Goal: Task Accomplishment & Management: Complete application form

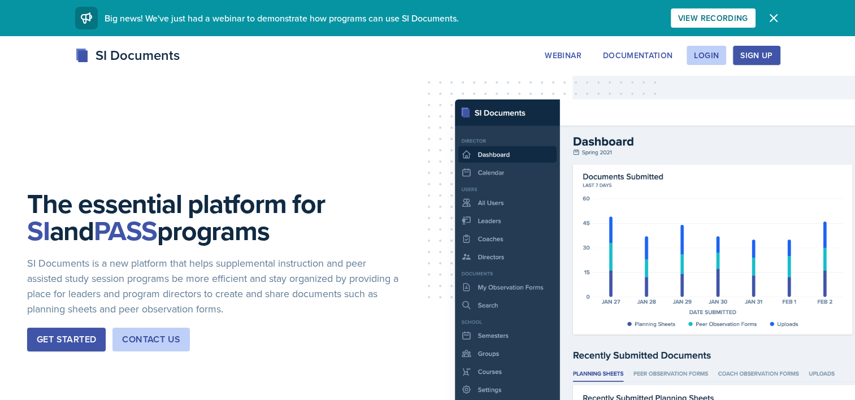
scroll to position [350, 0]
click at [698, 60] on div "Login" at bounding box center [706, 55] width 25 height 9
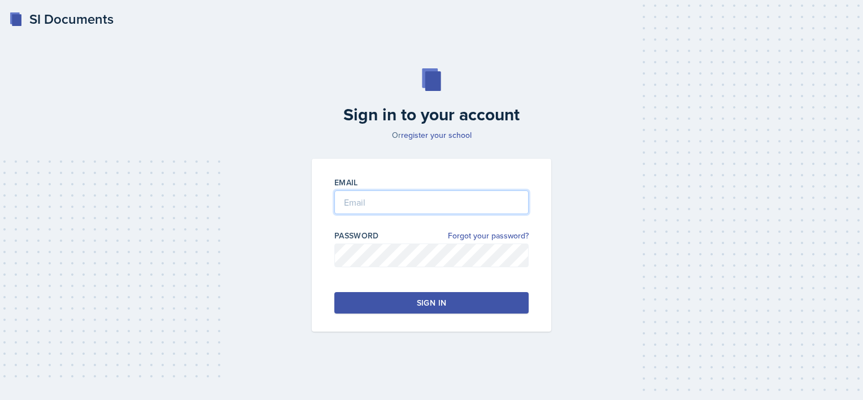
type input "estimablea1@gator.uhd.edu"
click at [426, 299] on div "Sign in" at bounding box center [431, 302] width 29 height 11
click at [392, 304] on button "Sign in" at bounding box center [431, 302] width 194 height 21
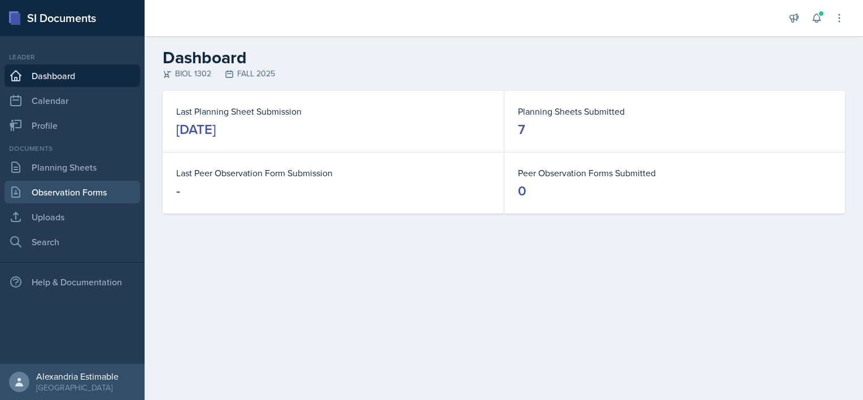
click at [81, 184] on link "Observation Forms" at bounding box center [73, 192] width 136 height 23
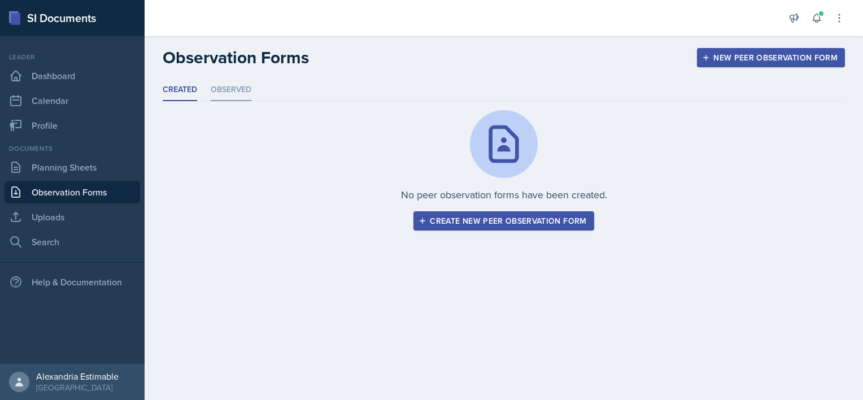
click at [236, 90] on li "Observed" at bounding box center [231, 90] width 41 height 22
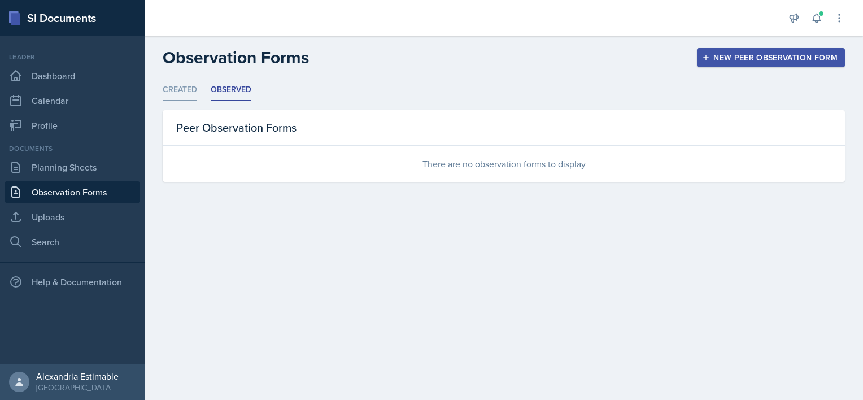
drag, startPoint x: 236, startPoint y: 90, endPoint x: 186, endPoint y: 91, distance: 49.7
click at [186, 91] on li "Created" at bounding box center [180, 90] width 34 height 22
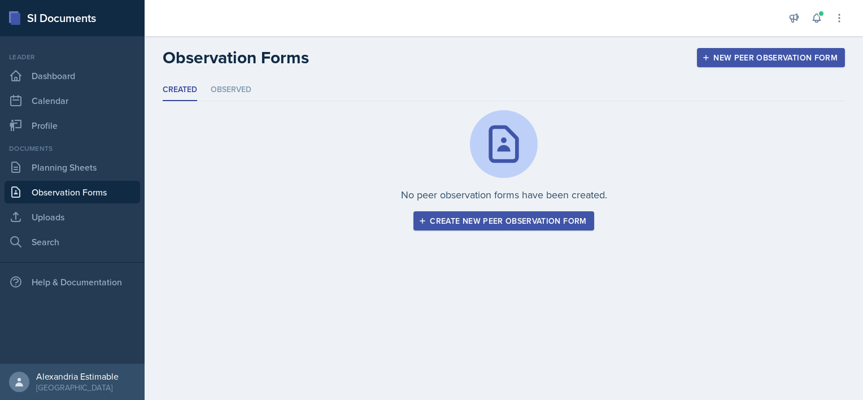
click at [498, 216] on div "Create new peer observation form" at bounding box center [504, 220] width 166 height 9
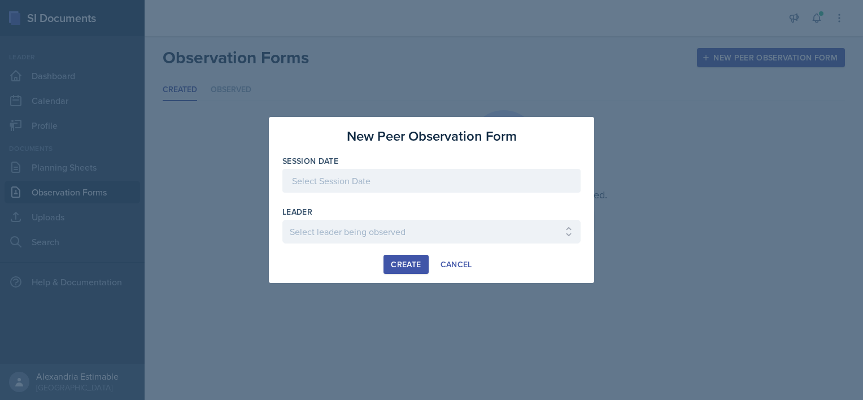
click at [463, 190] on div at bounding box center [431, 181] width 298 height 24
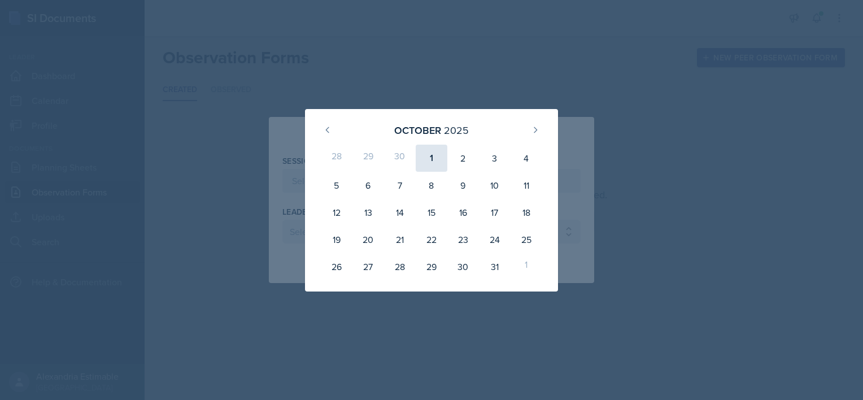
click at [421, 151] on div "1" at bounding box center [432, 158] width 32 height 27
type input "October 1st, 2025"
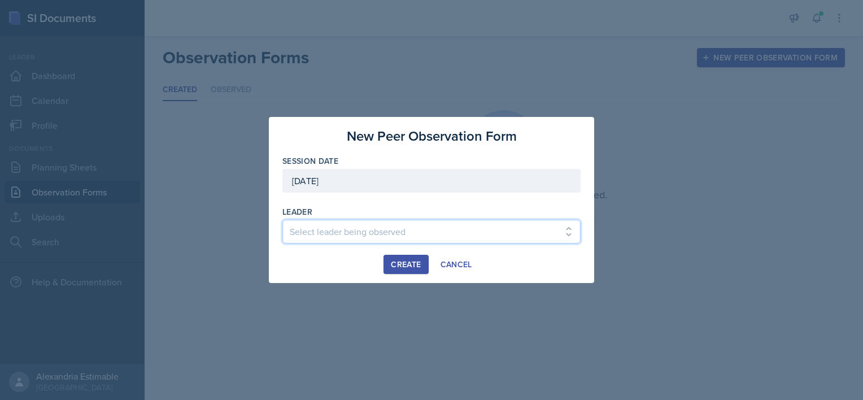
click at [371, 226] on select "Select leader being observed Melina Silva / BIOL 1301 / COP #5 - Mercury Manuel…" at bounding box center [431, 232] width 298 height 24
select select "51d3bcbf-29ba-42d5-9f11-6f455f21522e"
click at [282, 220] on select "Select leader being observed Melina Silva / BIOL 1301 / COP #5 - Mercury Manuel…" at bounding box center [431, 232] width 298 height 24
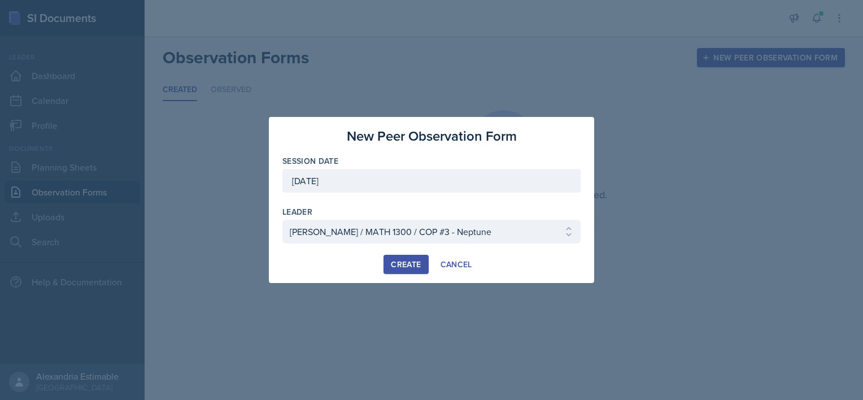
click at [415, 263] on div "Create" at bounding box center [406, 264] width 30 height 9
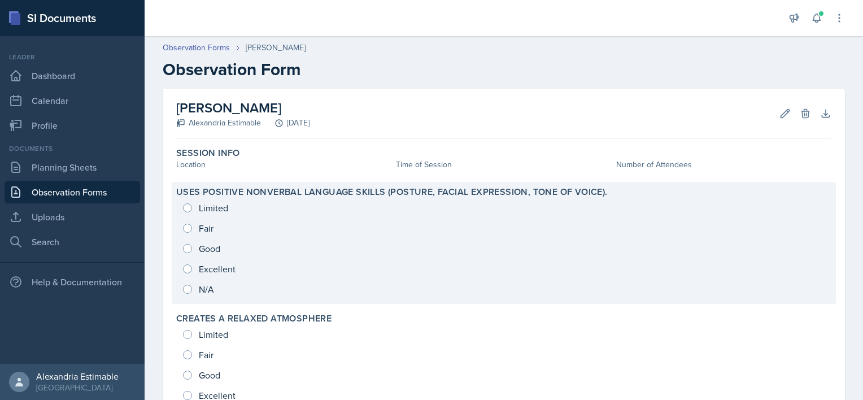
click at [183, 251] on div "Limited Fair Good Excellent N/A" at bounding box center [503, 249] width 655 height 102
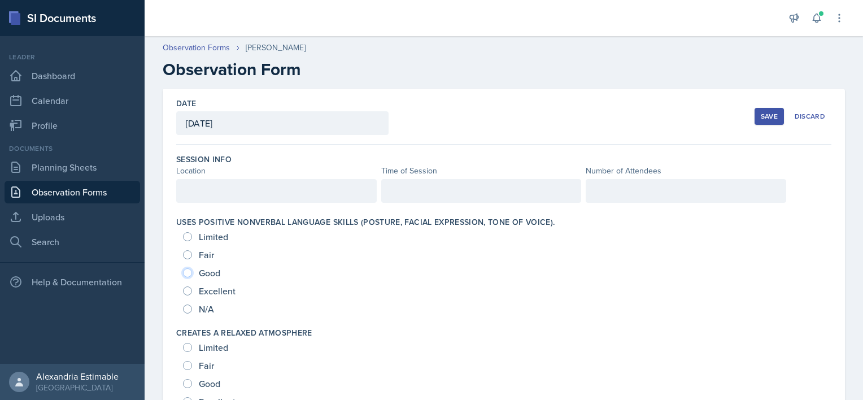
click at [187, 273] on input "Good" at bounding box center [187, 272] width 9 height 9
radio input "true"
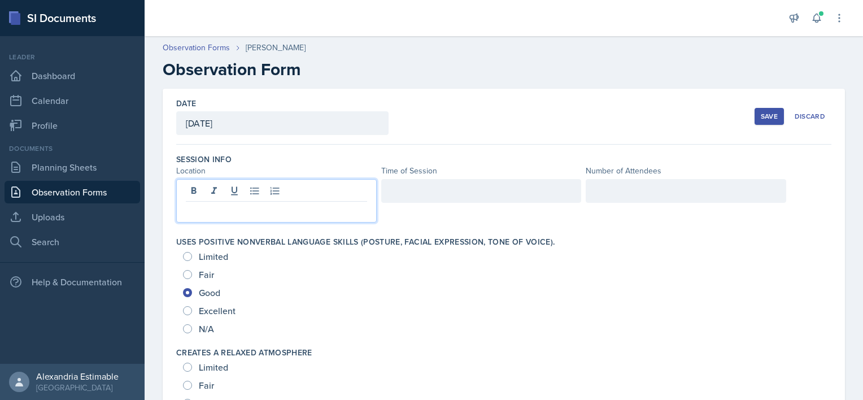
click at [238, 184] on div at bounding box center [276, 201] width 201 height 44
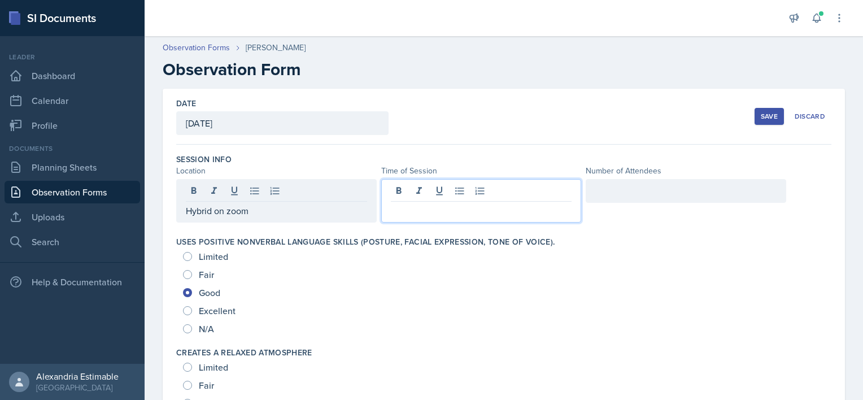
click at [410, 195] on div at bounding box center [481, 201] width 201 height 44
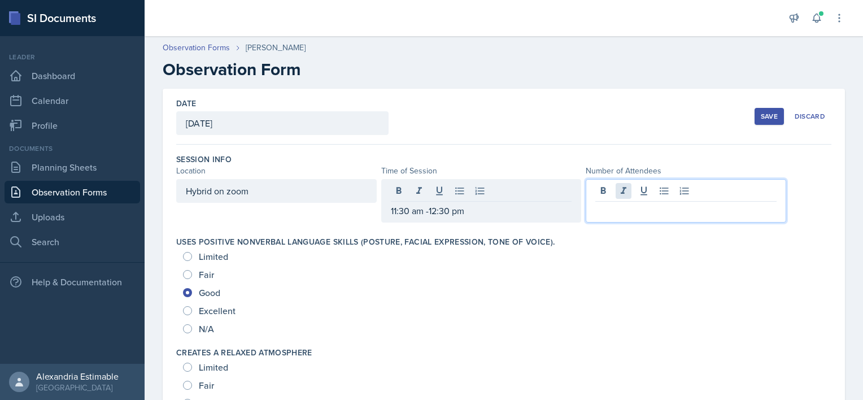
click at [613, 187] on div at bounding box center [686, 201] width 201 height 44
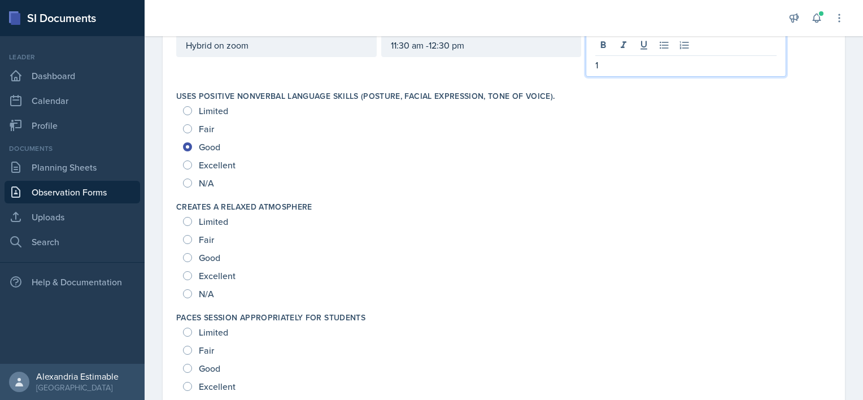
scroll to position [147, 0]
click at [203, 275] on span "Excellent" at bounding box center [217, 274] width 37 height 11
click at [192, 275] on input "Excellent" at bounding box center [187, 274] width 9 height 9
radio input "true"
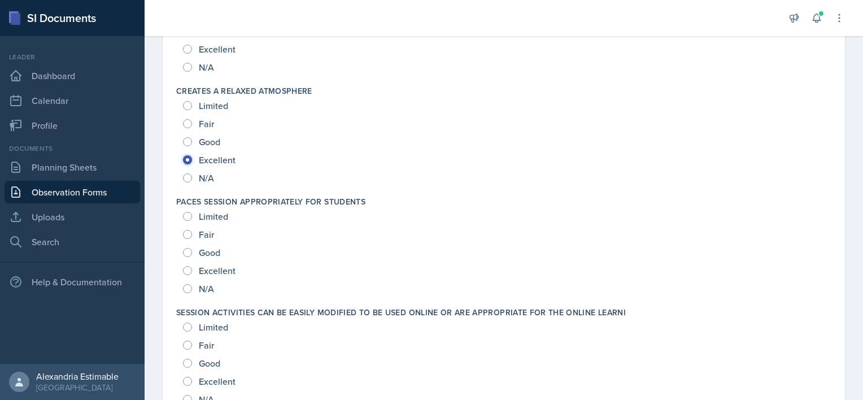
scroll to position [303, 0]
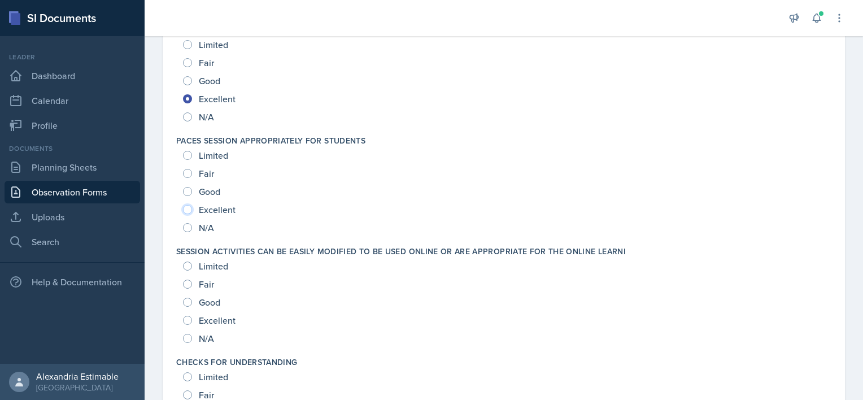
click at [187, 210] on input "Excellent" at bounding box center [187, 209] width 9 height 9
radio input "true"
click at [182, 321] on div "Limited Fair Good Excellent N/A" at bounding box center [503, 302] width 655 height 90
click at [188, 320] on input "Excellent" at bounding box center [187, 320] width 9 height 9
radio input "true"
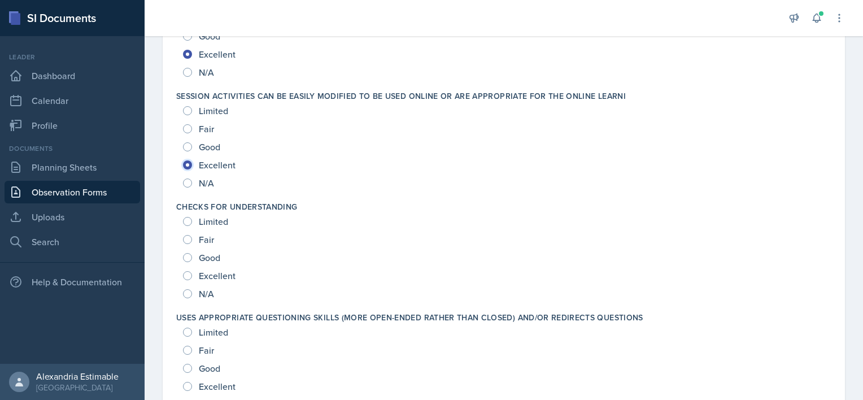
scroll to position [459, 0]
click at [189, 273] on input "Excellent" at bounding box center [187, 275] width 9 height 9
radio input "true"
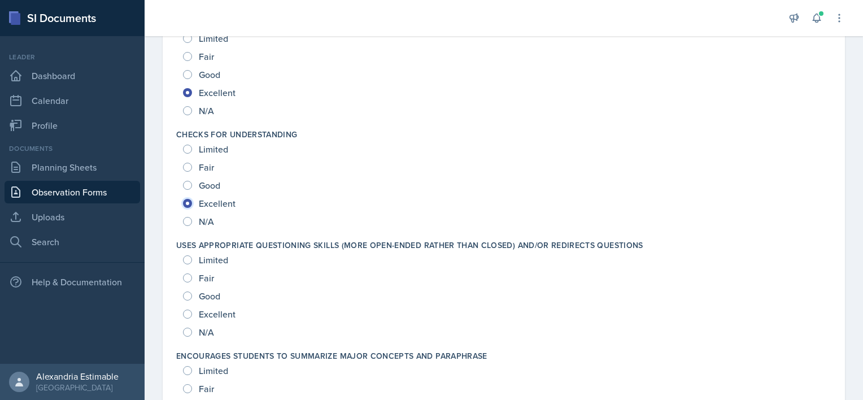
scroll to position [578, 0]
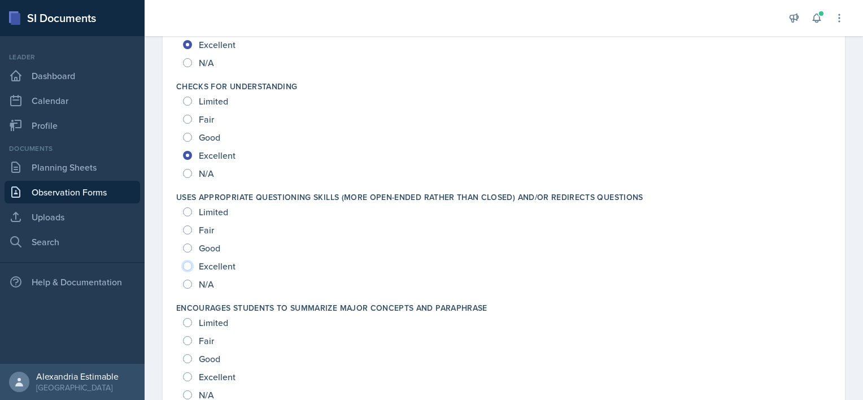
click at [189, 265] on input "Excellent" at bounding box center [187, 266] width 9 height 9
radio input "true"
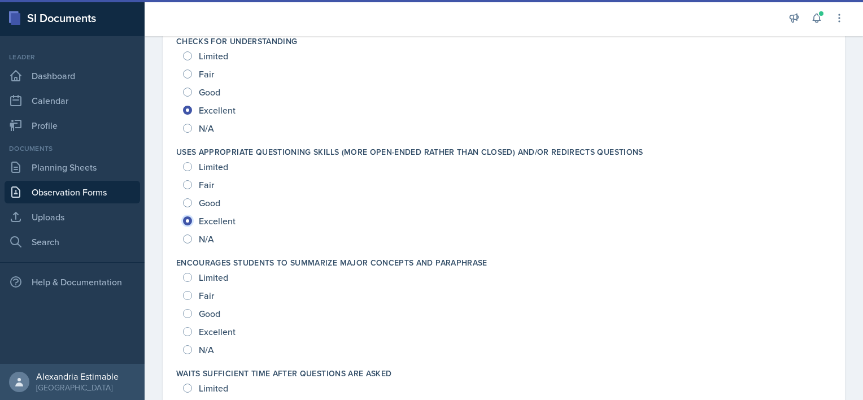
scroll to position [736, 0]
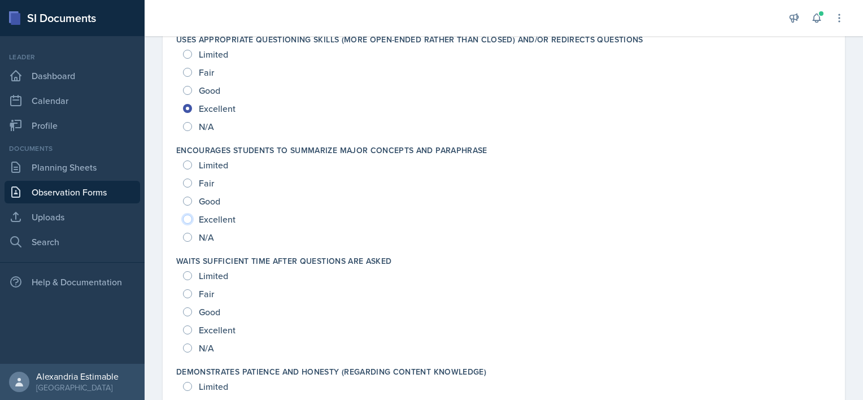
click at [188, 221] on input "Excellent" at bounding box center [187, 219] width 9 height 9
radio input "true"
click at [186, 328] on input "Excellent" at bounding box center [187, 329] width 9 height 9
radio input "true"
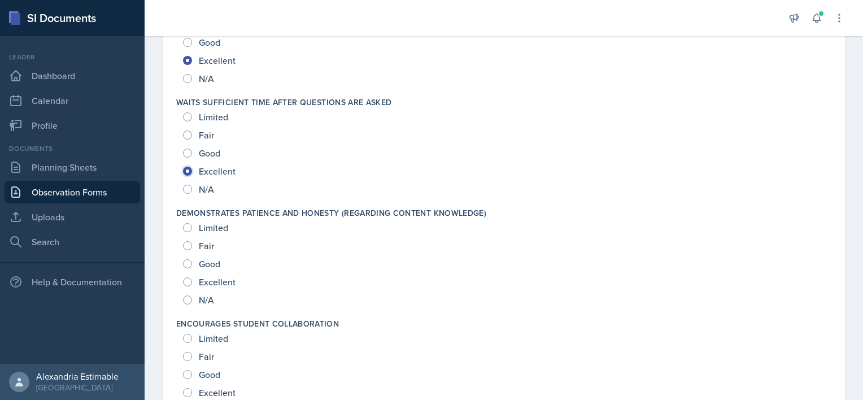
scroll to position [896, 0]
click at [186, 277] on input "Excellent" at bounding box center [187, 280] width 9 height 9
radio input "true"
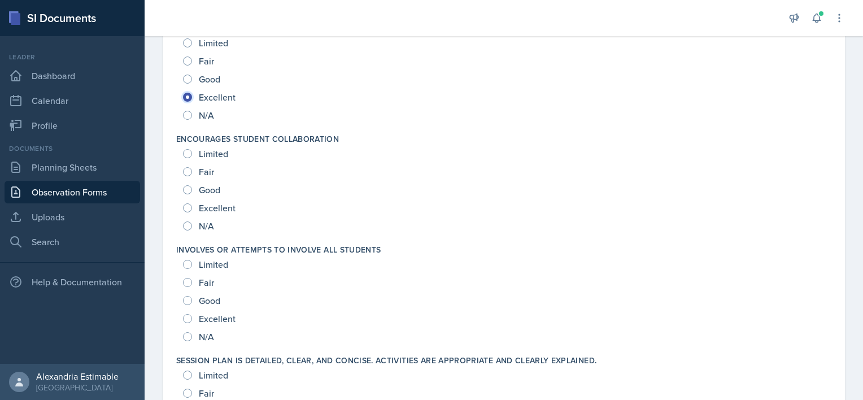
scroll to position [1085, 0]
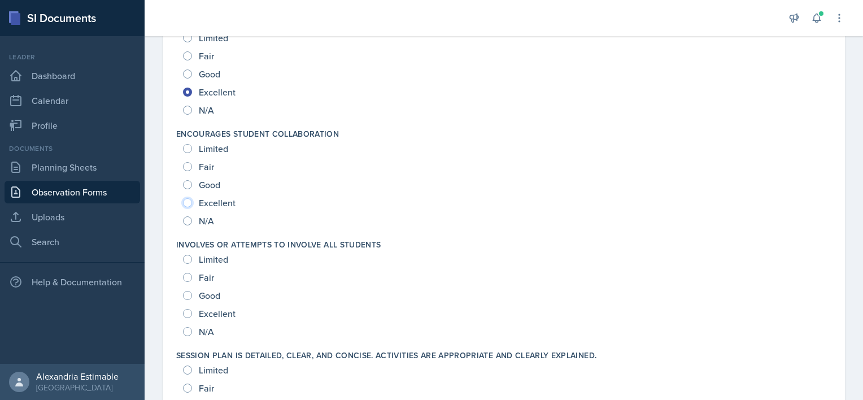
click at [185, 202] on input "Excellent" at bounding box center [187, 202] width 9 height 9
radio input "true"
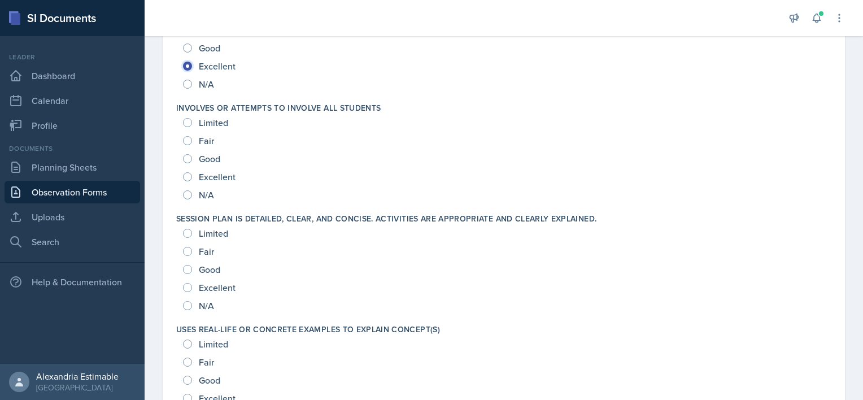
scroll to position [1229, 0]
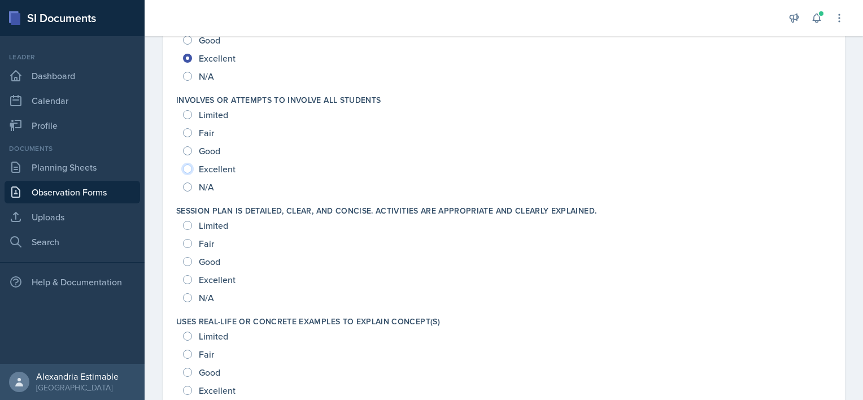
click at [190, 169] on input "Excellent" at bounding box center [187, 168] width 9 height 9
radio input "true"
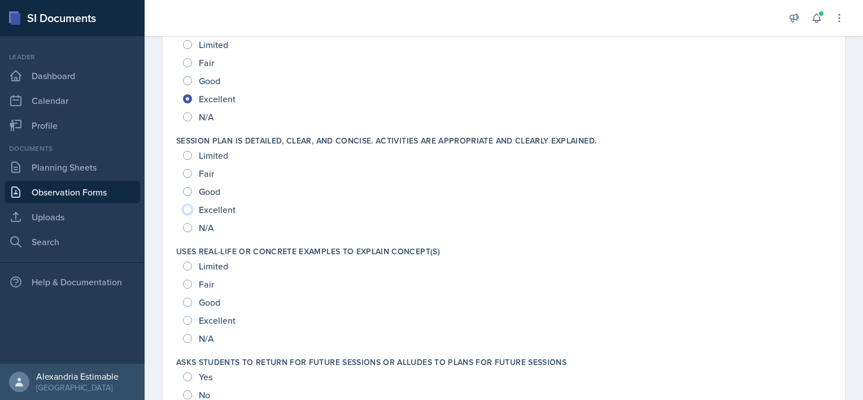
click at [188, 205] on input "Excellent" at bounding box center [187, 209] width 9 height 9
radio input "true"
click at [188, 283] on input "Fair" at bounding box center [187, 284] width 9 height 9
radio input "true"
click at [186, 338] on input "N/A" at bounding box center [187, 338] width 9 height 9
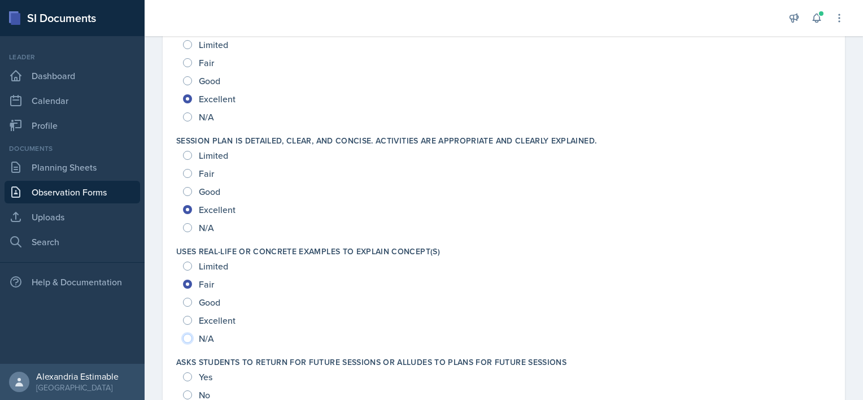
radio input "true"
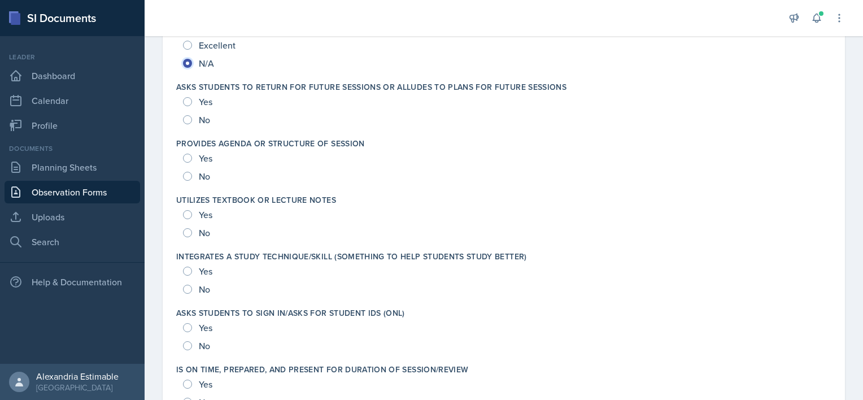
scroll to position [1575, 0]
click at [187, 154] on input "Yes" at bounding box center [187, 157] width 9 height 9
radio input "true"
click at [187, 210] on input "Yes" at bounding box center [187, 214] width 9 height 9
radio input "true"
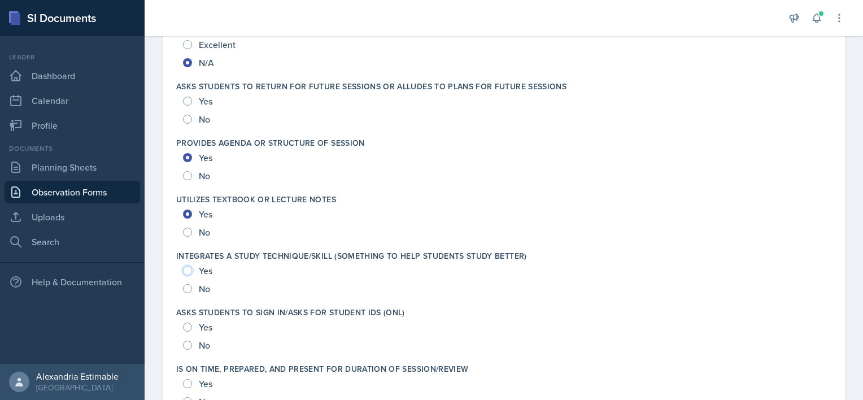
click at [188, 271] on input "Yes" at bounding box center [187, 270] width 9 height 9
radio input "true"
click at [188, 271] on input "Yes" at bounding box center [187, 270] width 9 height 9
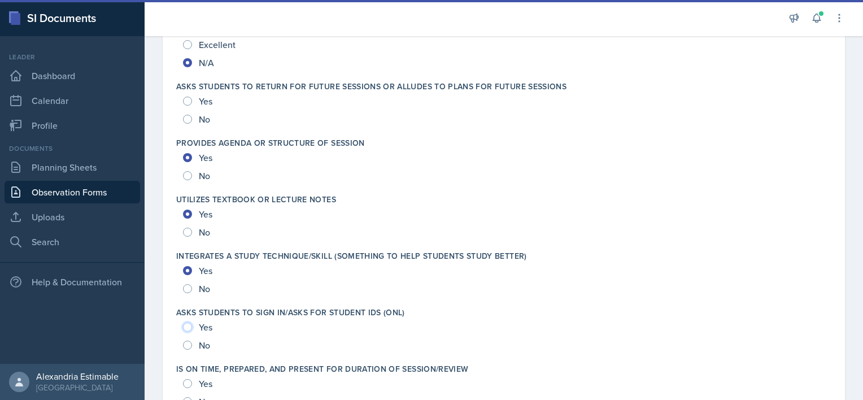
click at [190, 328] on input "Yes" at bounding box center [187, 327] width 9 height 9
radio input "true"
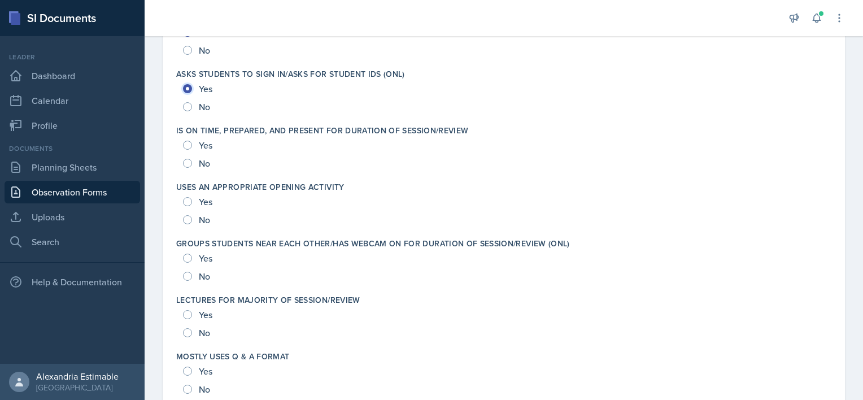
scroll to position [1815, 0]
click at [188, 142] on input "Yes" at bounding box center [187, 144] width 9 height 9
radio input "true"
click at [185, 197] on input "Yes" at bounding box center [187, 200] width 9 height 9
radio input "true"
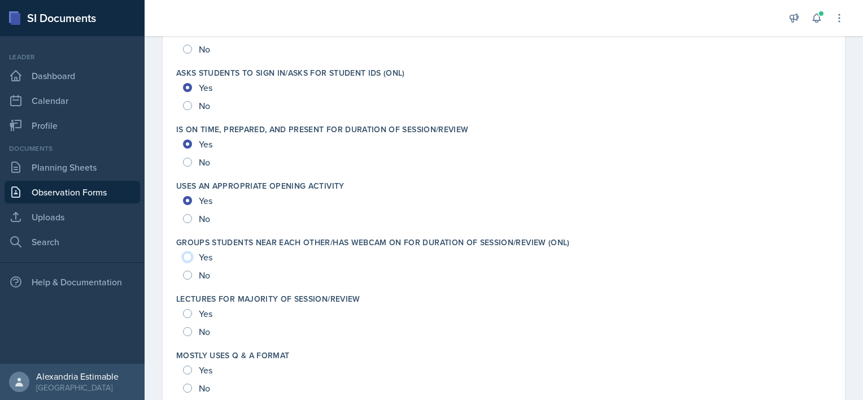
click at [188, 254] on input "Yes" at bounding box center [187, 257] width 9 height 9
radio input "true"
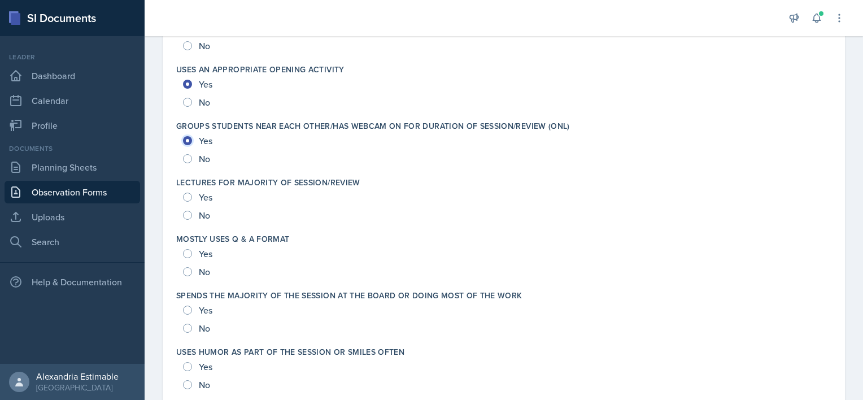
scroll to position [1932, 0]
click at [184, 194] on input "Yes" at bounding box center [187, 196] width 9 height 9
radio input "true"
click at [190, 255] on input "Yes" at bounding box center [187, 252] width 9 height 9
radio input "true"
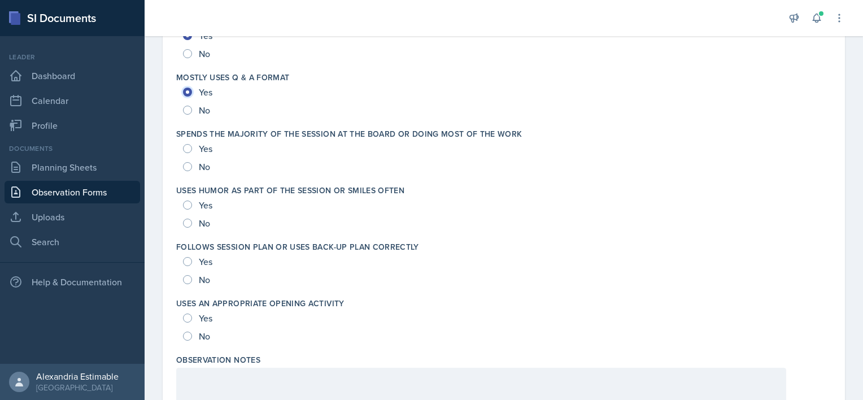
scroll to position [2101, 0]
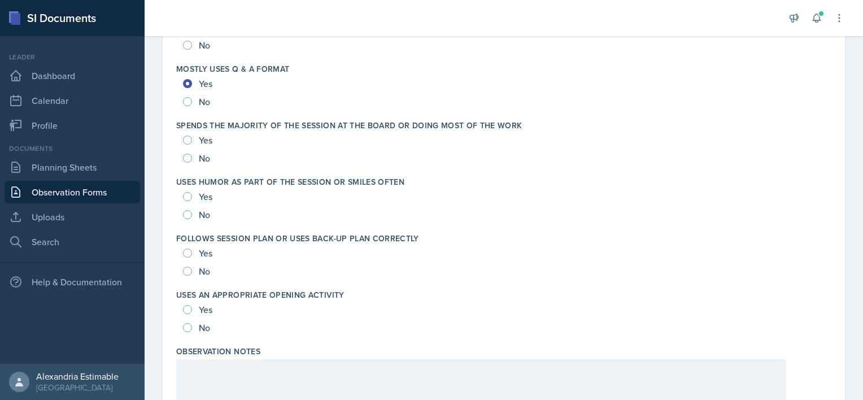
click at [197, 138] on div "Yes" at bounding box center [199, 140] width 32 height 18
click at [188, 138] on input "Yes" at bounding box center [187, 140] width 9 height 9
radio input "true"
click at [183, 213] on input "No" at bounding box center [187, 214] width 9 height 9
radio input "true"
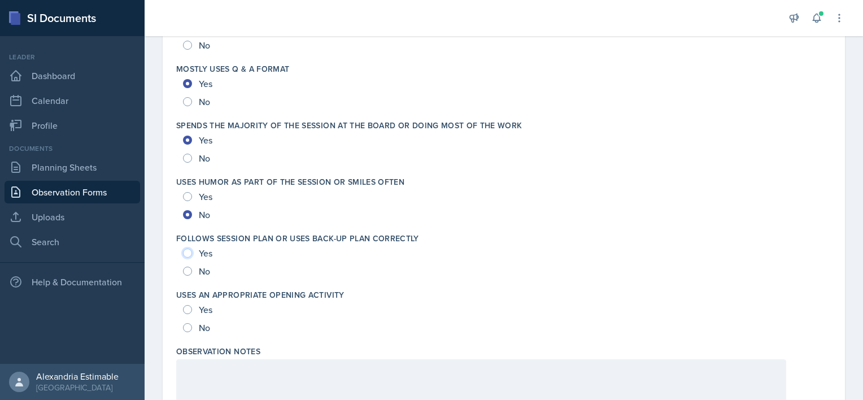
click at [188, 253] on input "Yes" at bounding box center [187, 253] width 9 height 9
radio input "true"
click at [189, 310] on input "Yes" at bounding box center [187, 309] width 9 height 9
radio input "true"
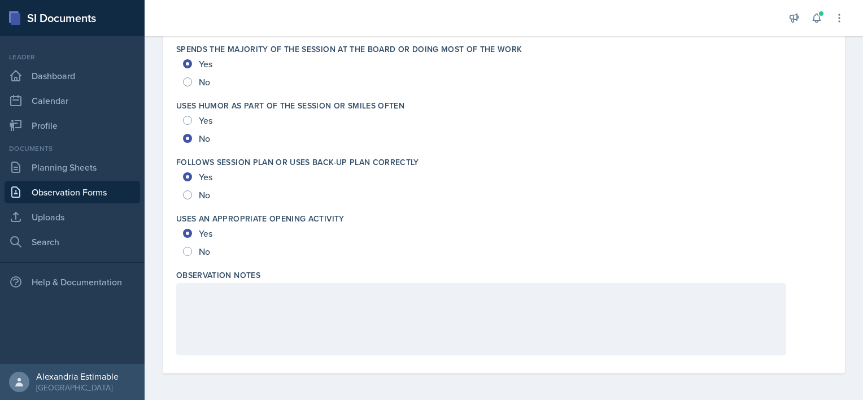
click at [332, 314] on div at bounding box center [481, 319] width 610 height 72
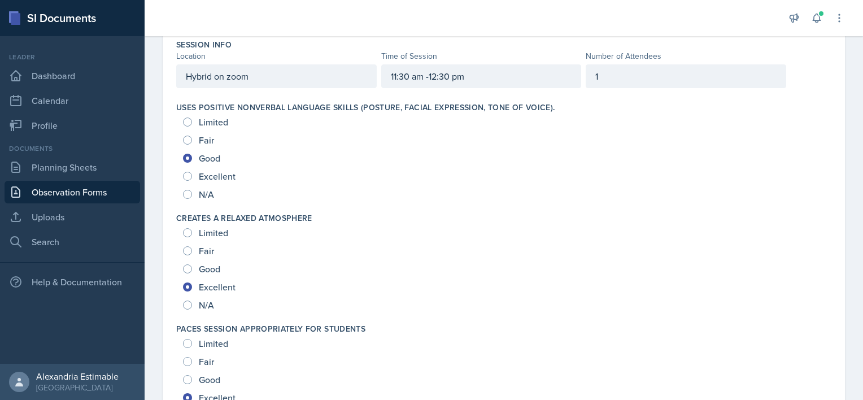
scroll to position [0, 0]
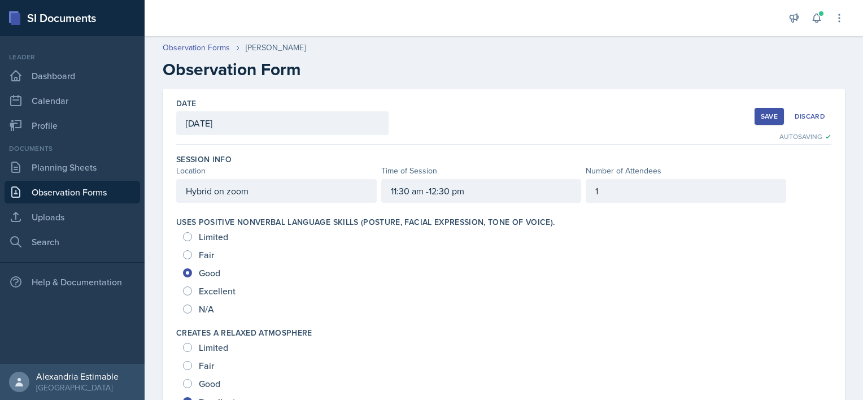
click at [761, 118] on div "Save" at bounding box center [769, 116] width 17 height 9
